Goal: Information Seeking & Learning: Compare options

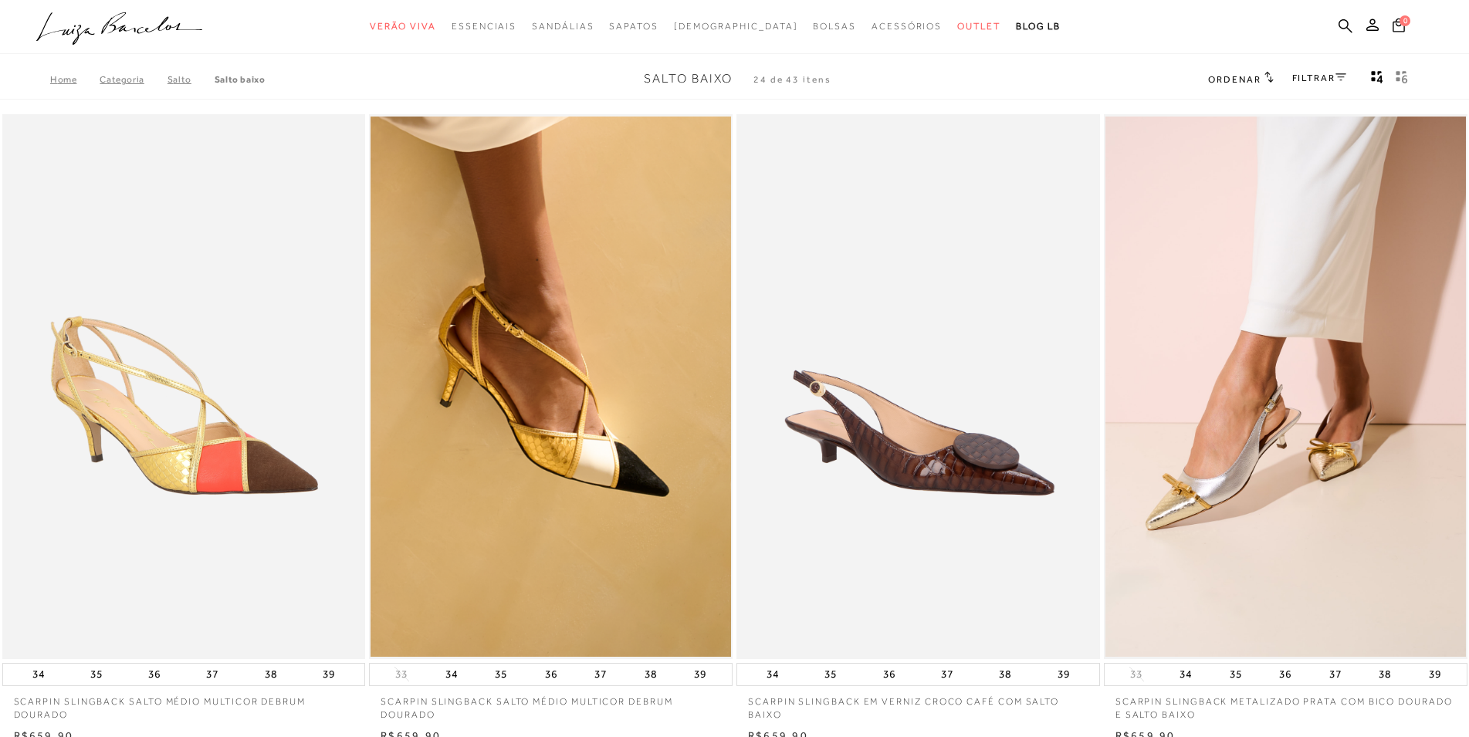
click at [1403, 77] on icon "gridText6Desc" at bounding box center [1404, 79] width 5 height 8
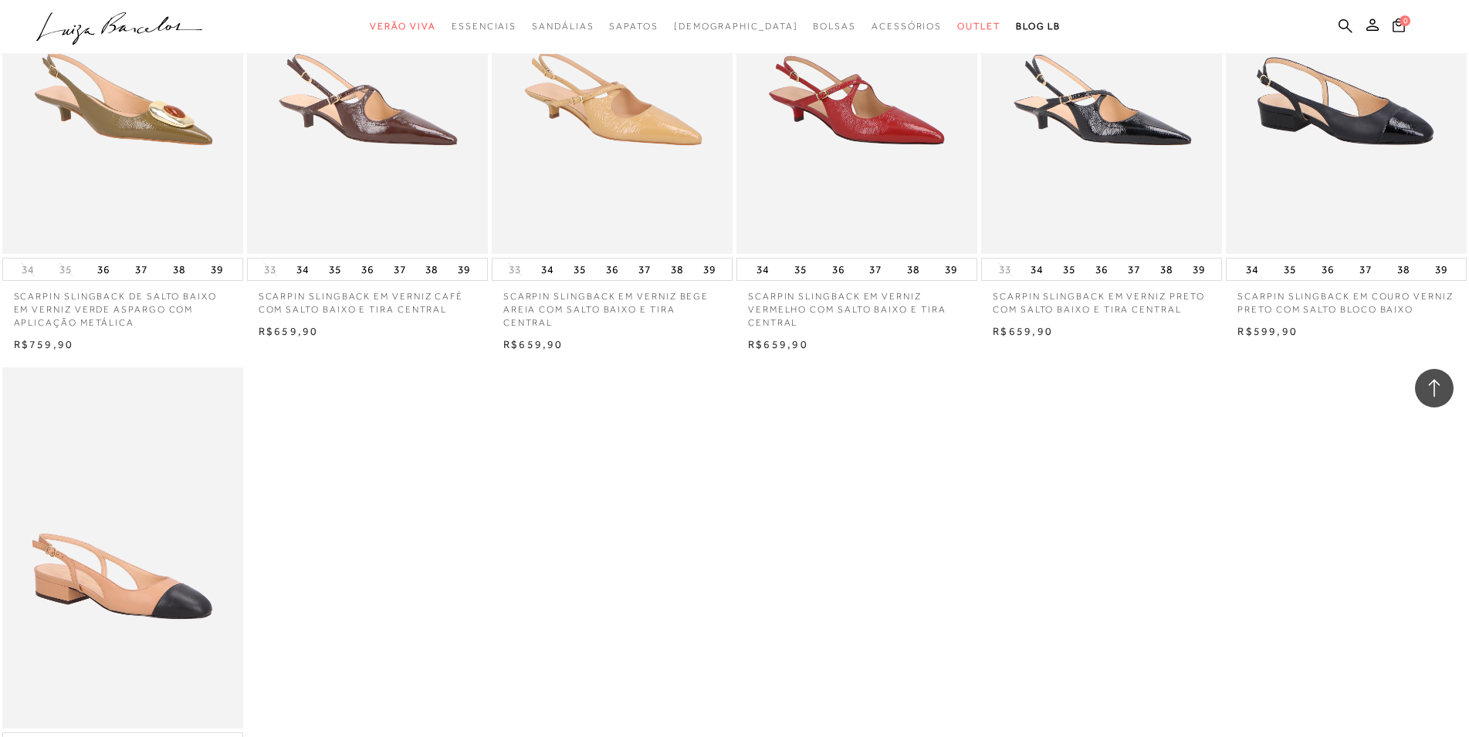
scroll to position [3465, 0]
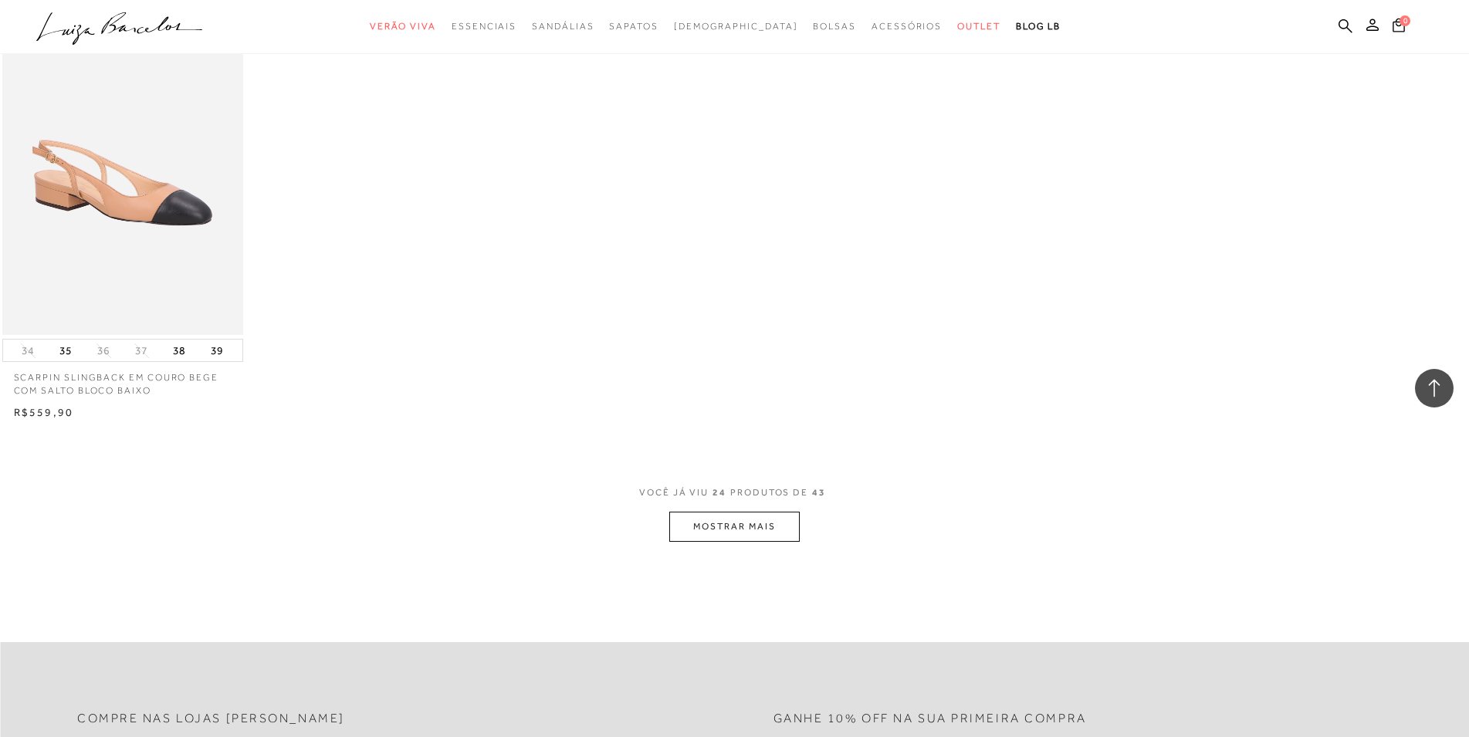
click at [775, 528] on button "MOSTRAR MAIS" at bounding box center [734, 527] width 130 height 30
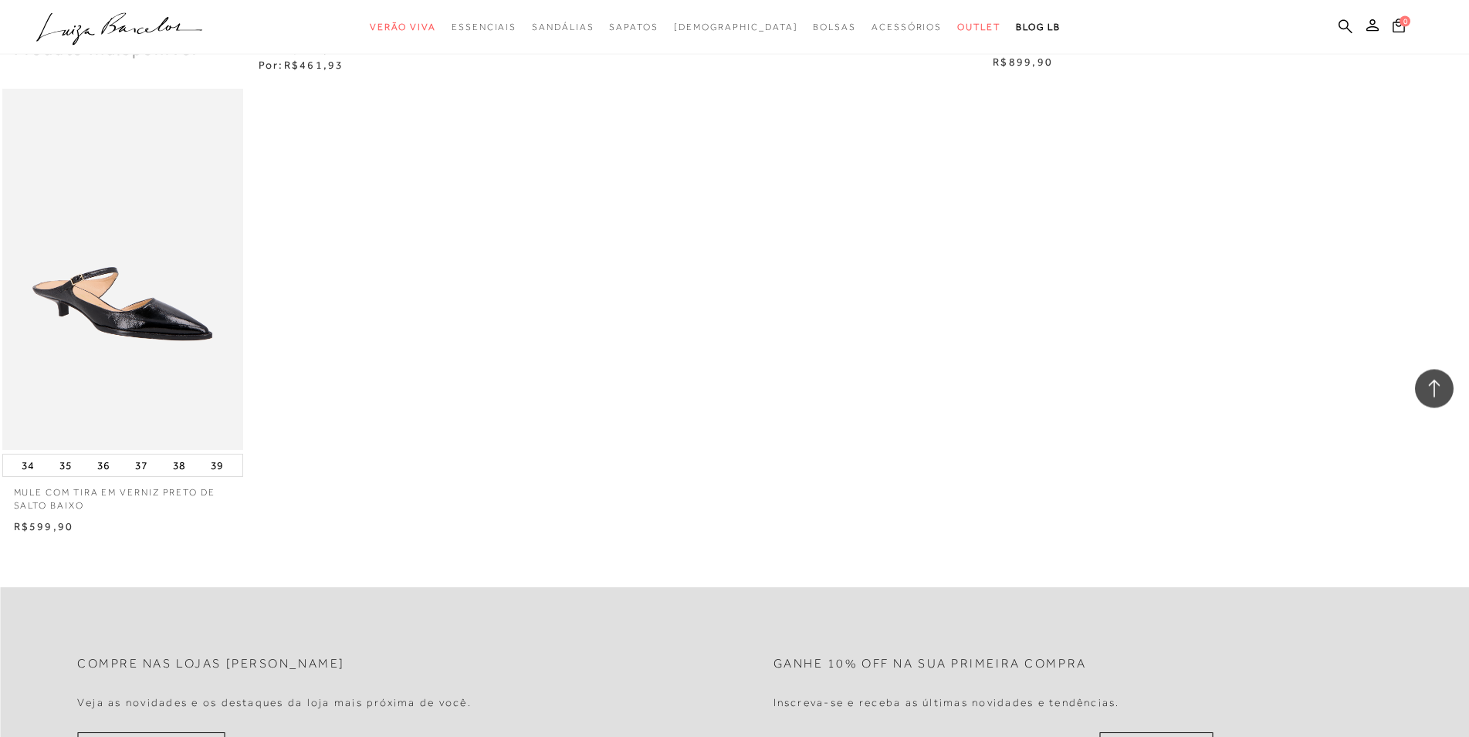
scroll to position [5355, 0]
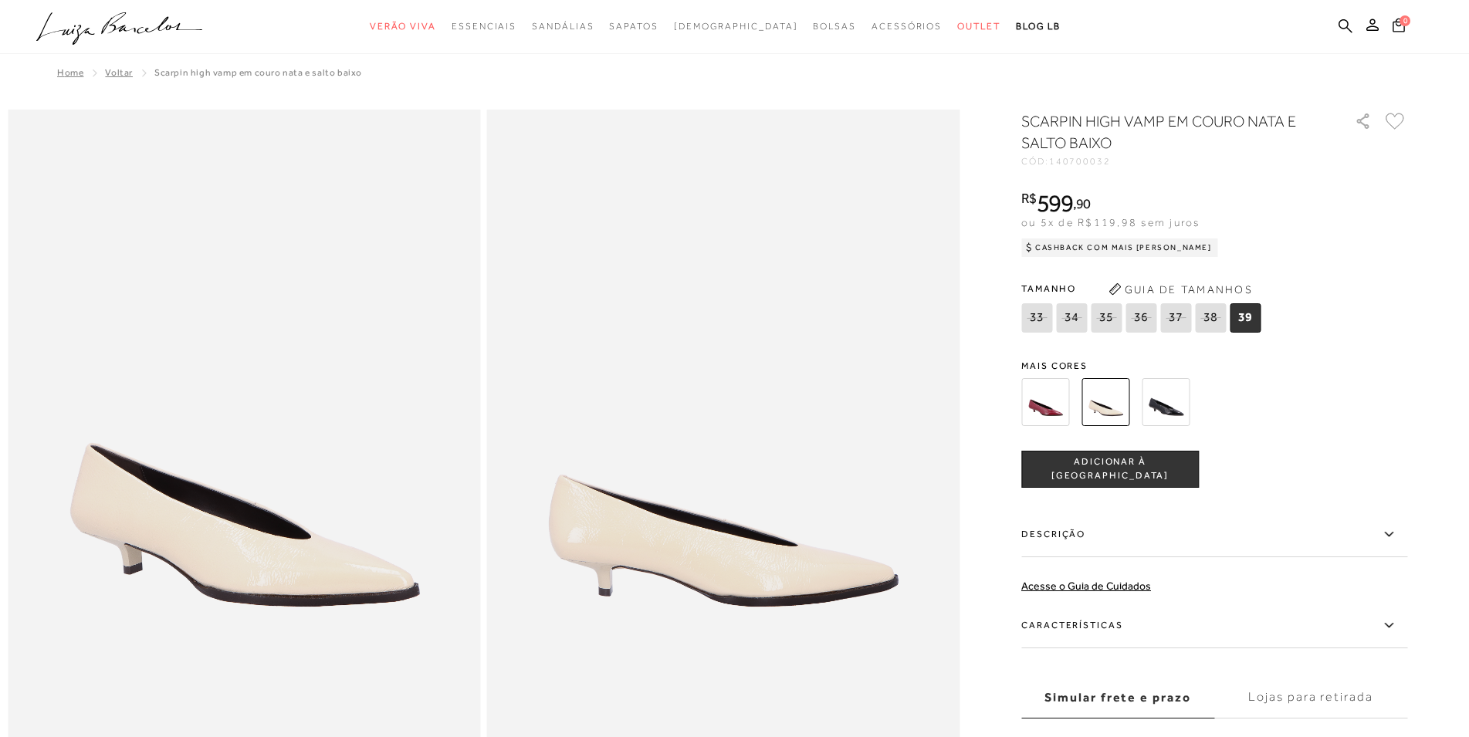
click at [1152, 319] on icon at bounding box center [1141, 317] width 22 height 19
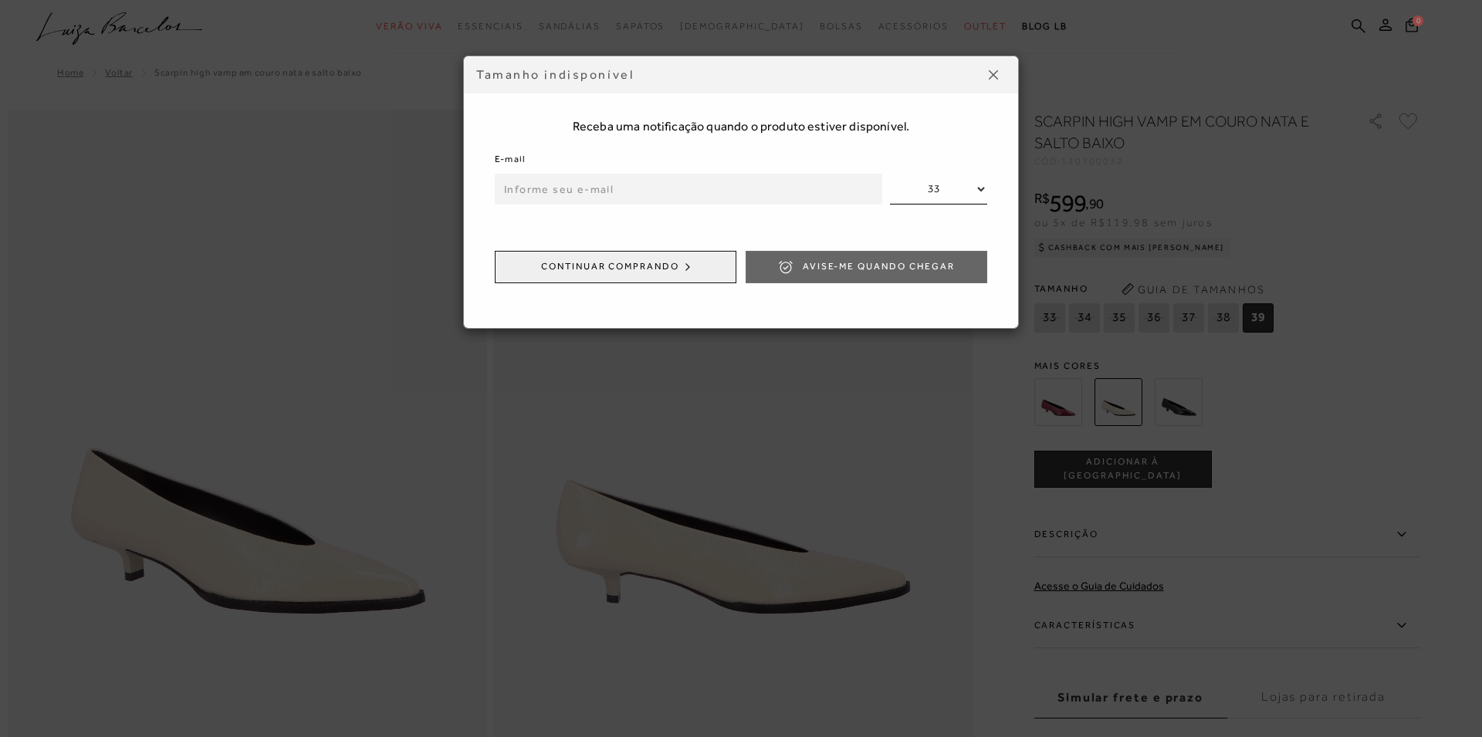
click at [993, 63] on button at bounding box center [993, 75] width 25 height 25
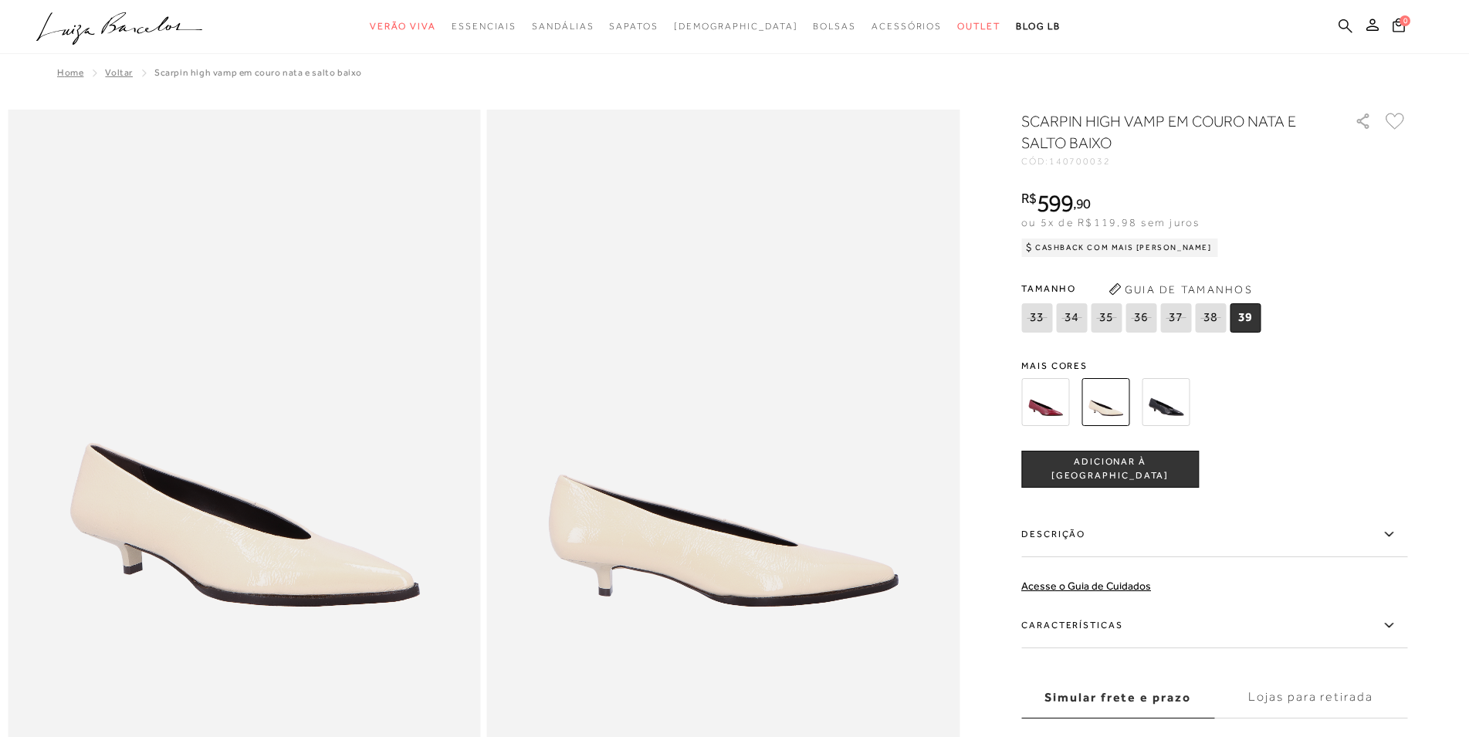
click at [1353, 23] on icon at bounding box center [1346, 26] width 14 height 15
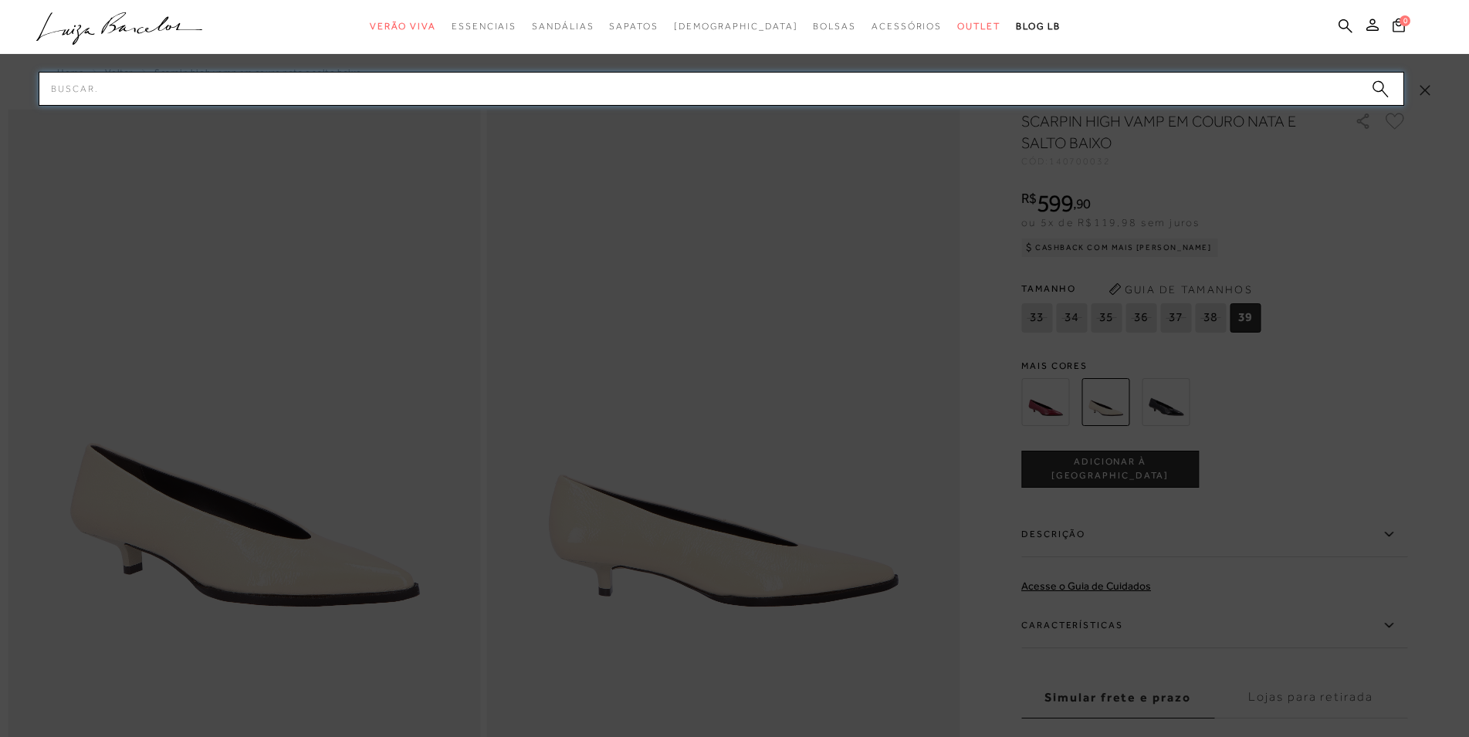
click at [589, 86] on input "Pesquisar" at bounding box center [722, 89] width 1366 height 34
type input "wedge"
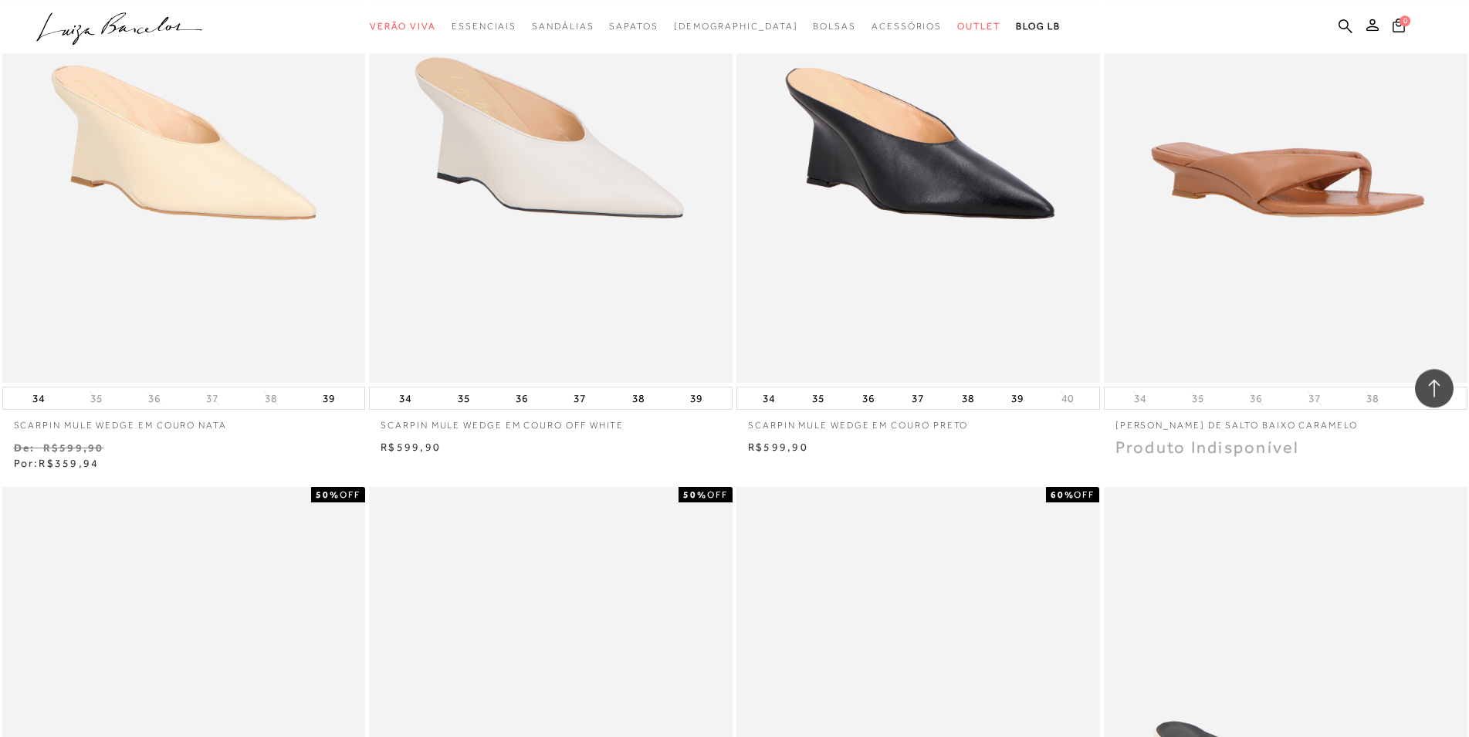
scroll to position [866, 0]
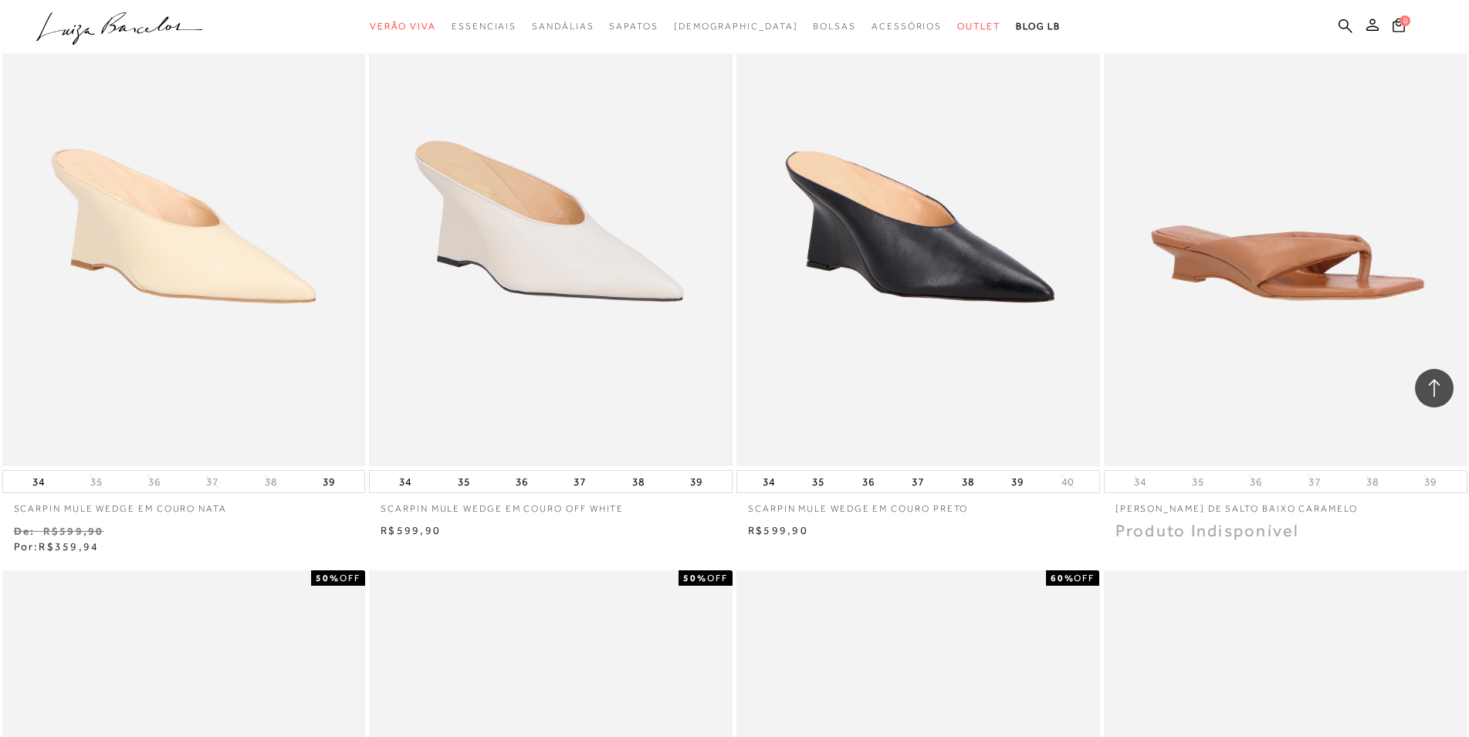
click at [584, 294] on img at bounding box center [551, 194] width 361 height 540
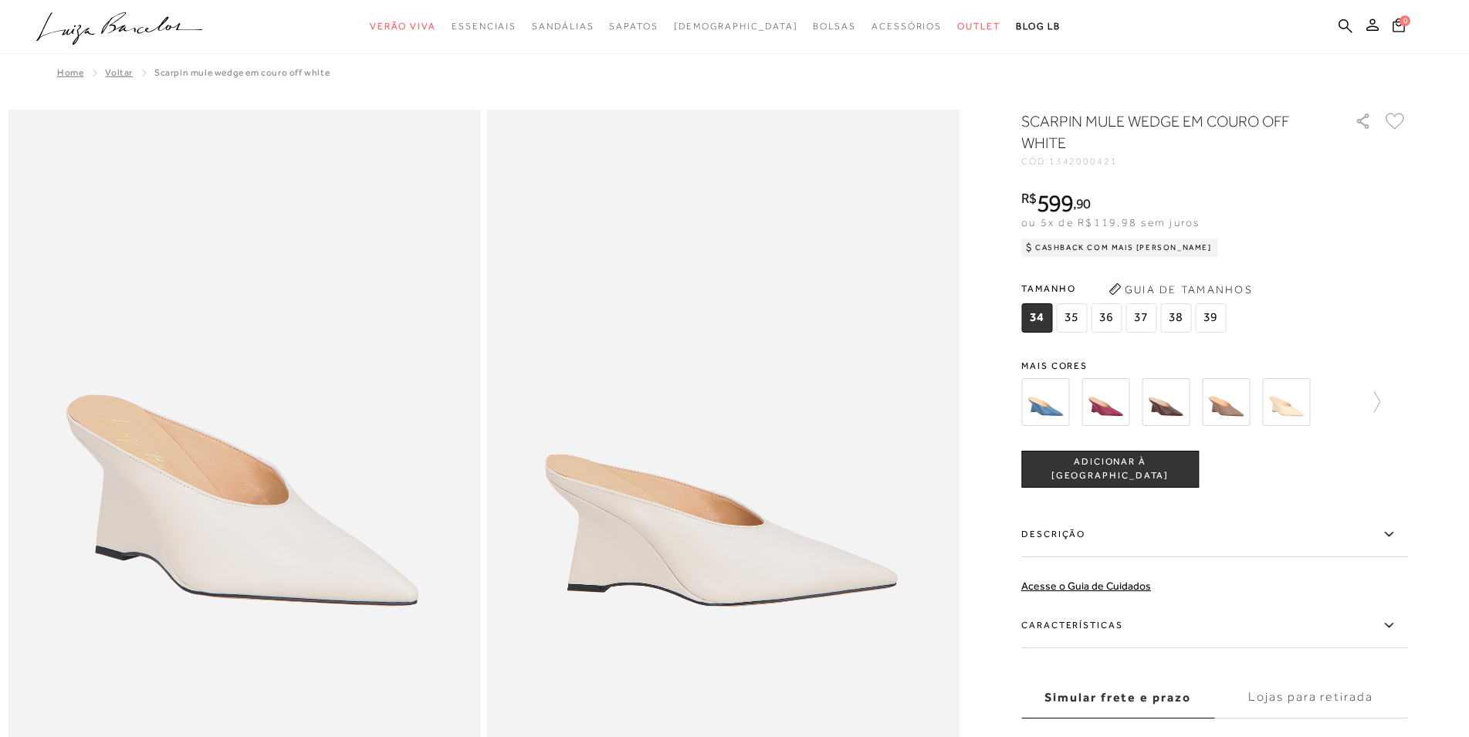
click at [1302, 400] on img at bounding box center [1286, 402] width 48 height 48
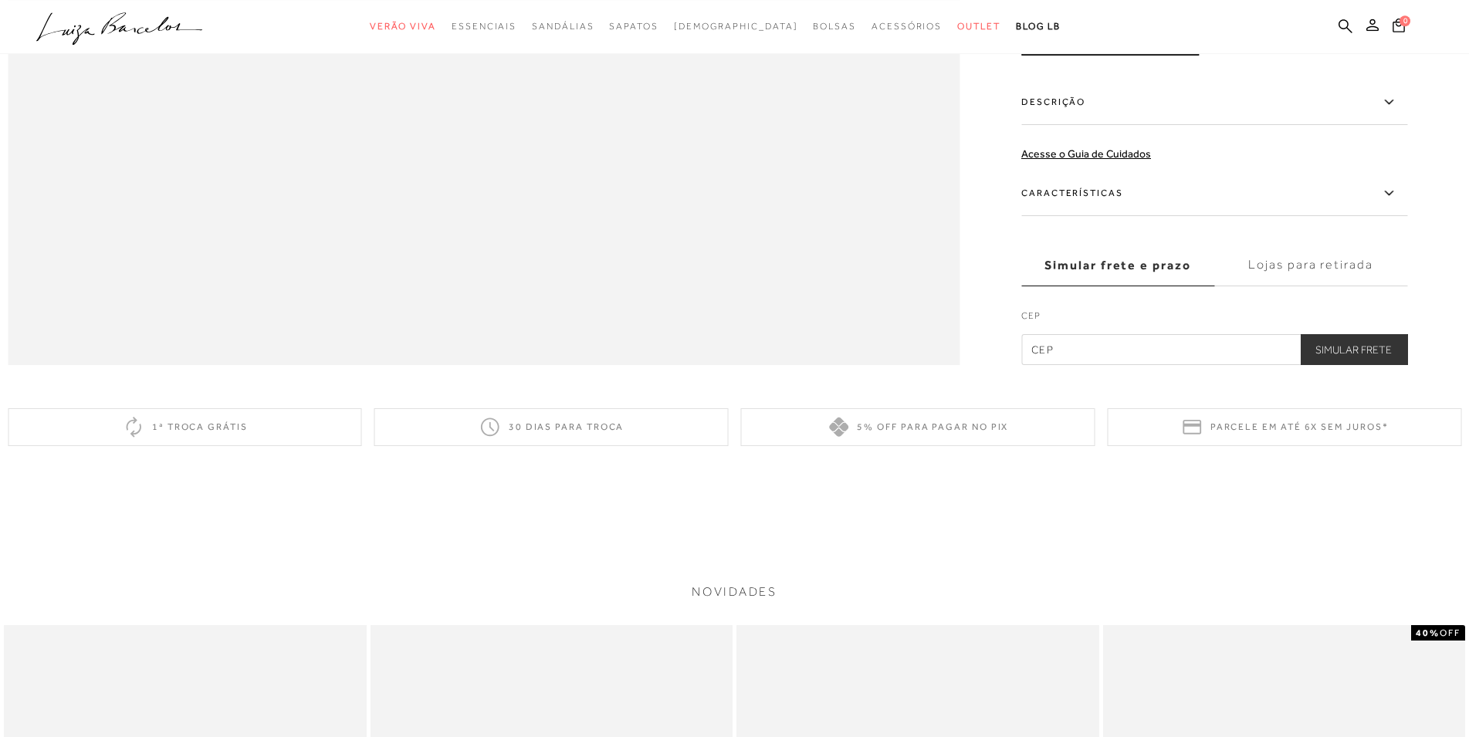
scroll to position [2284, 0]
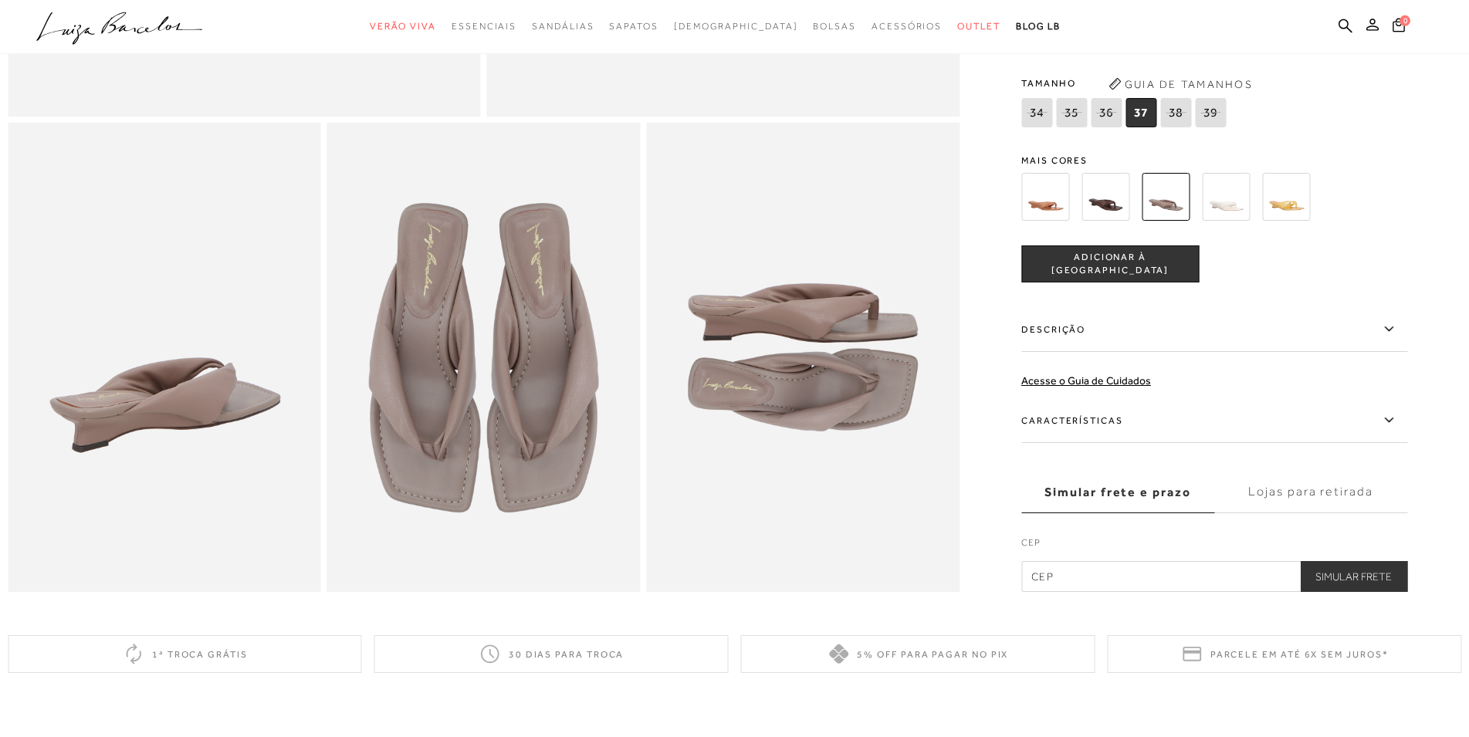
scroll to position [472, 0]
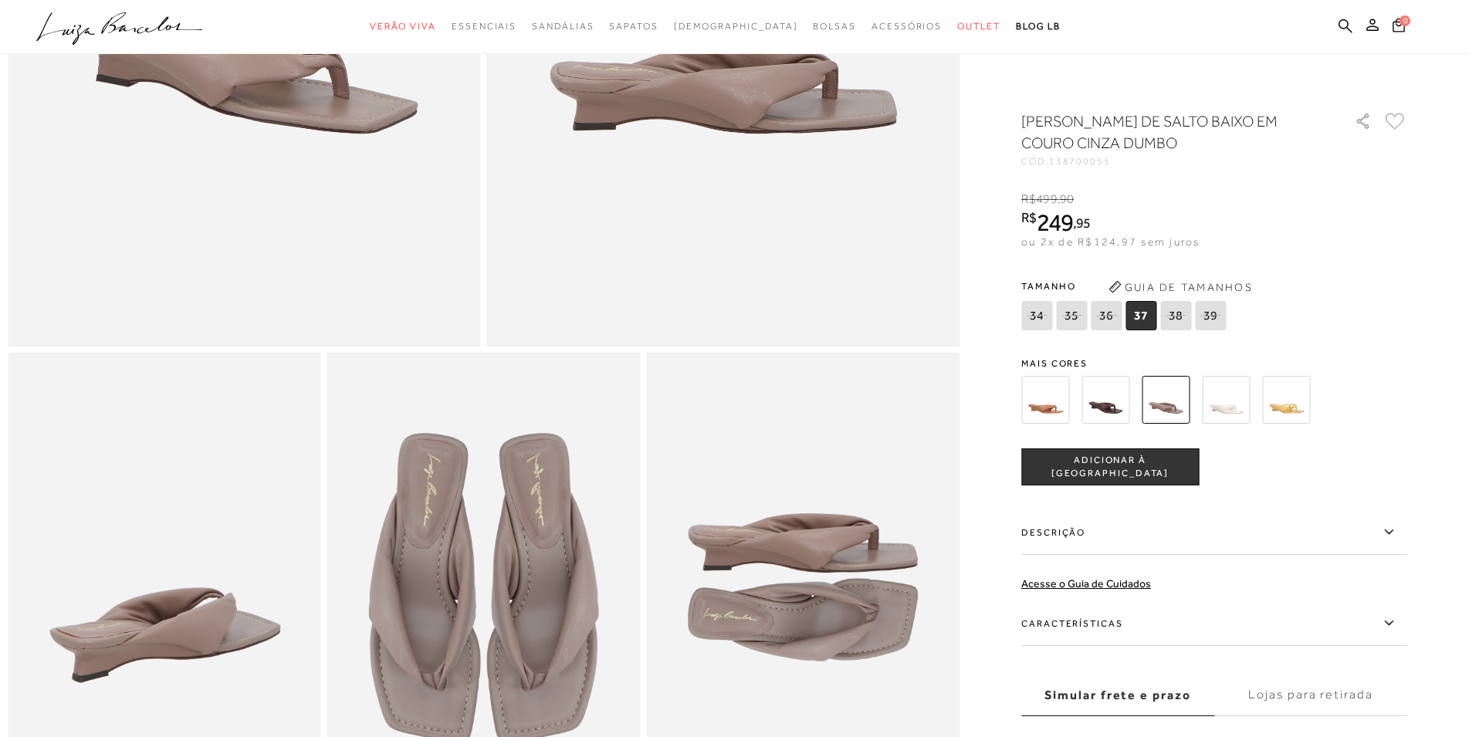
click at [1223, 401] on img at bounding box center [1226, 400] width 48 height 48
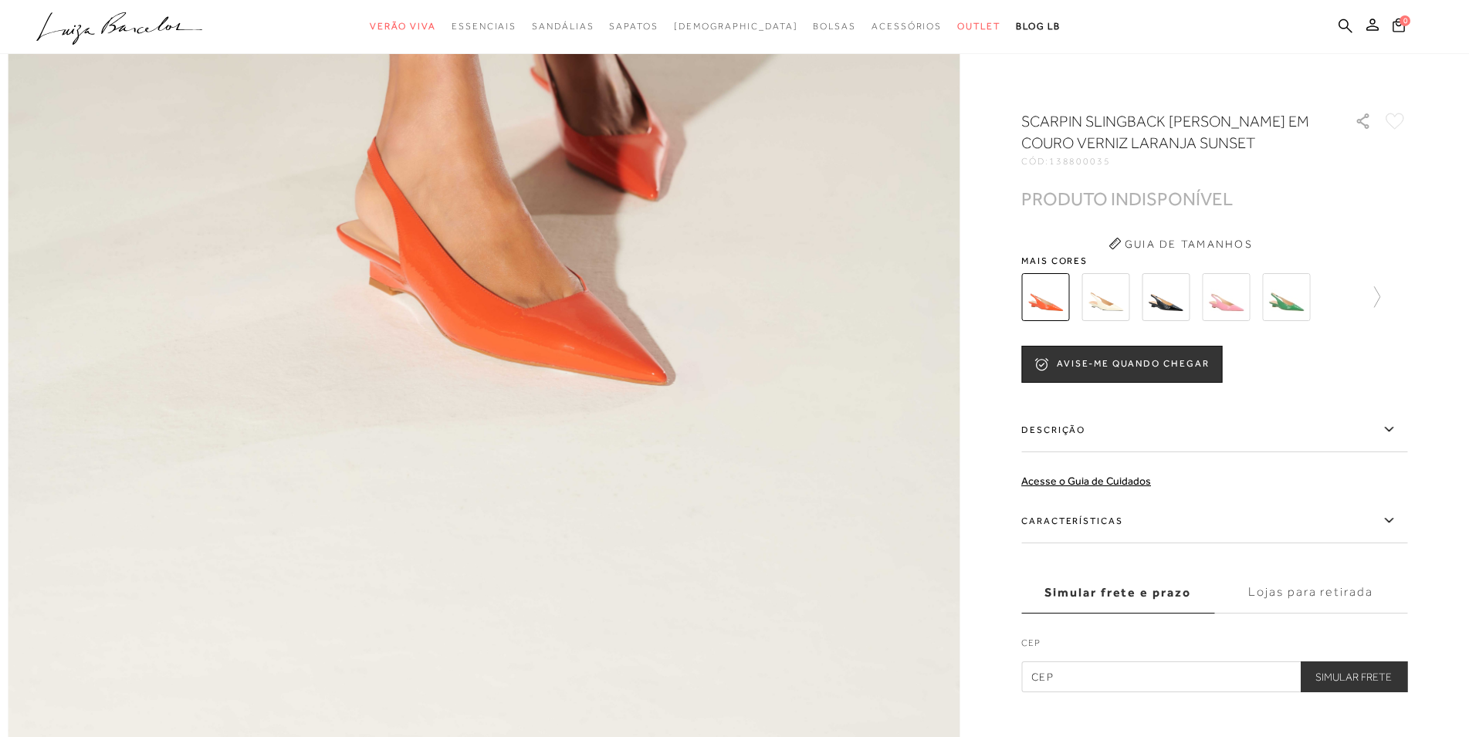
scroll to position [1969, 0]
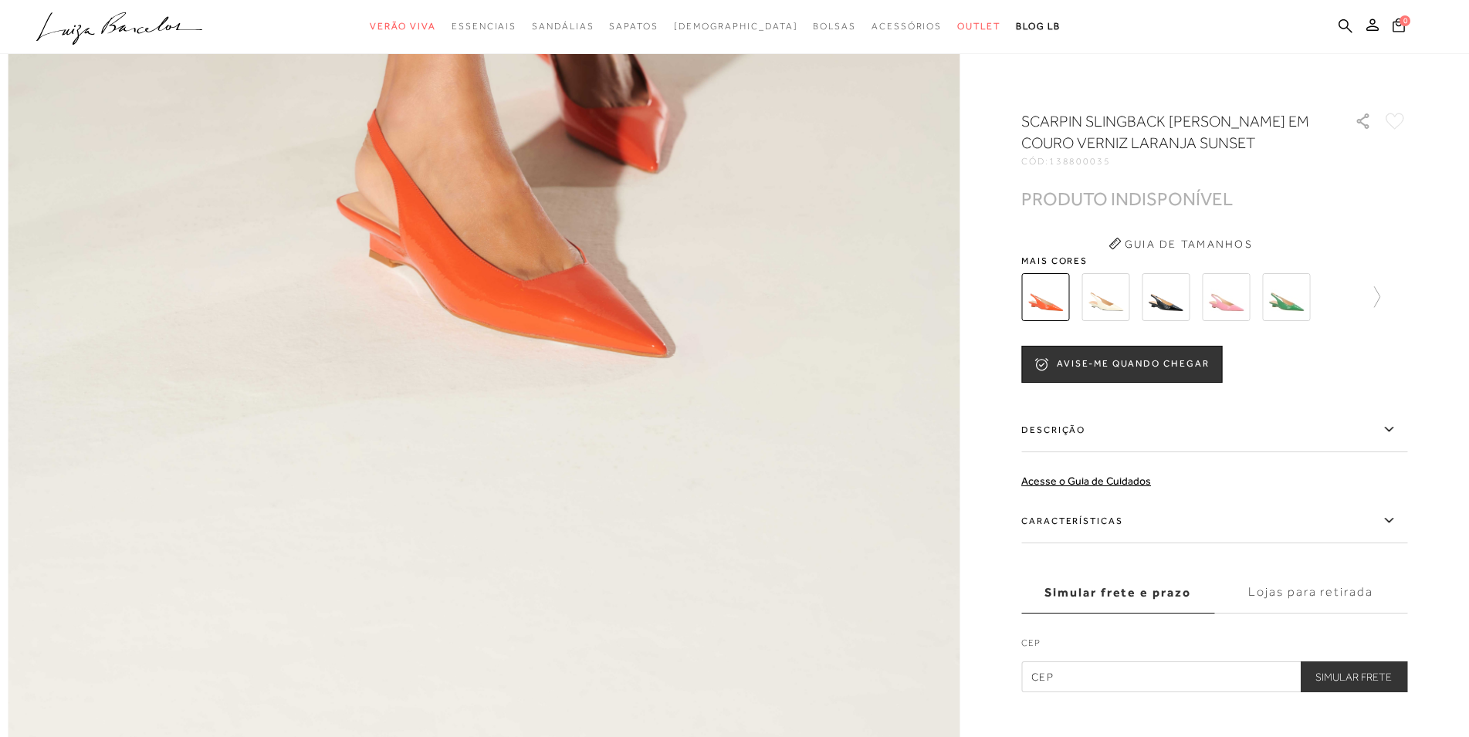
click at [1293, 302] on img at bounding box center [1286, 297] width 48 height 48
